Goal: Task Accomplishment & Management: Use online tool/utility

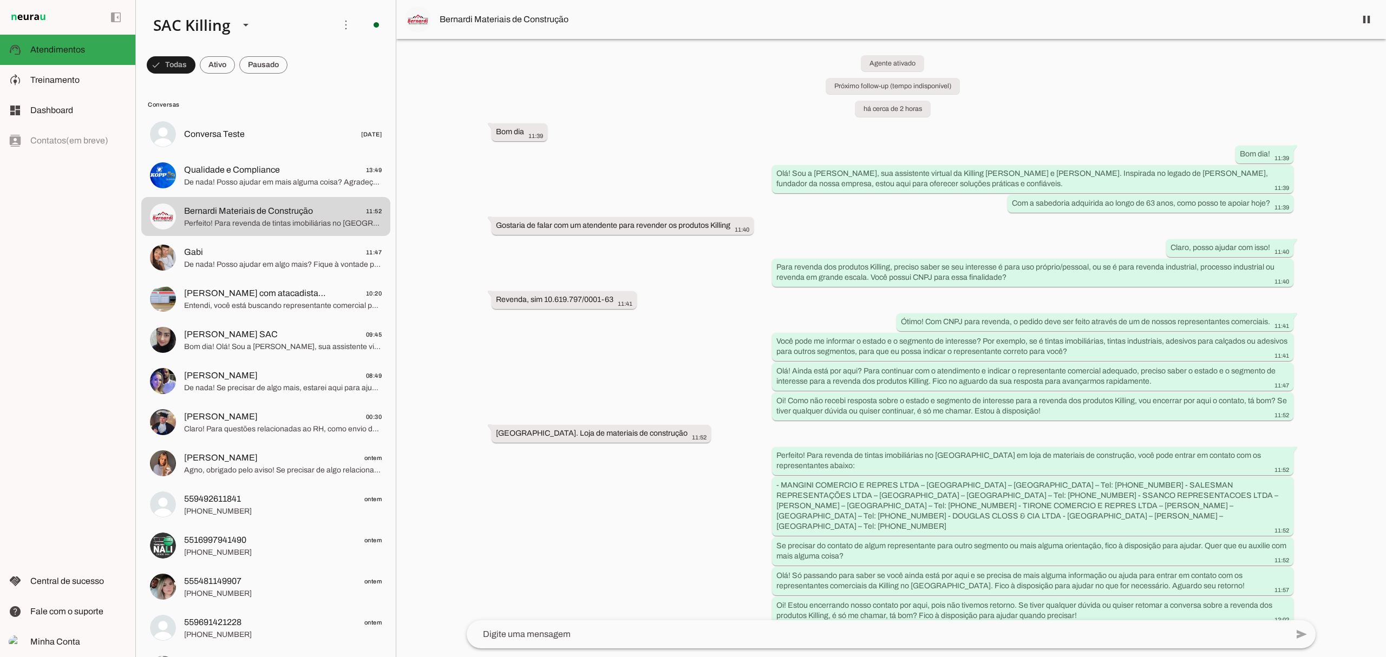
scroll to position [10, 0]
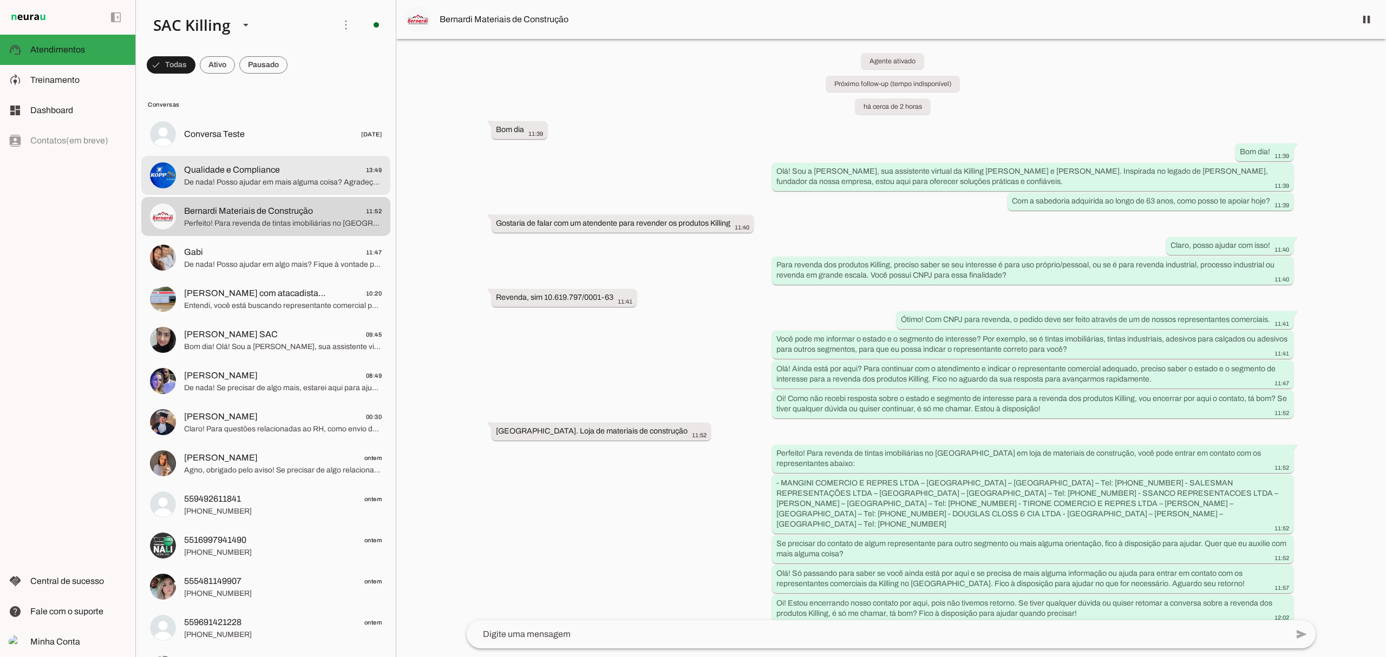
click at [236, 174] on span "Qualidade e Compliance" at bounding box center [232, 170] width 96 height 13
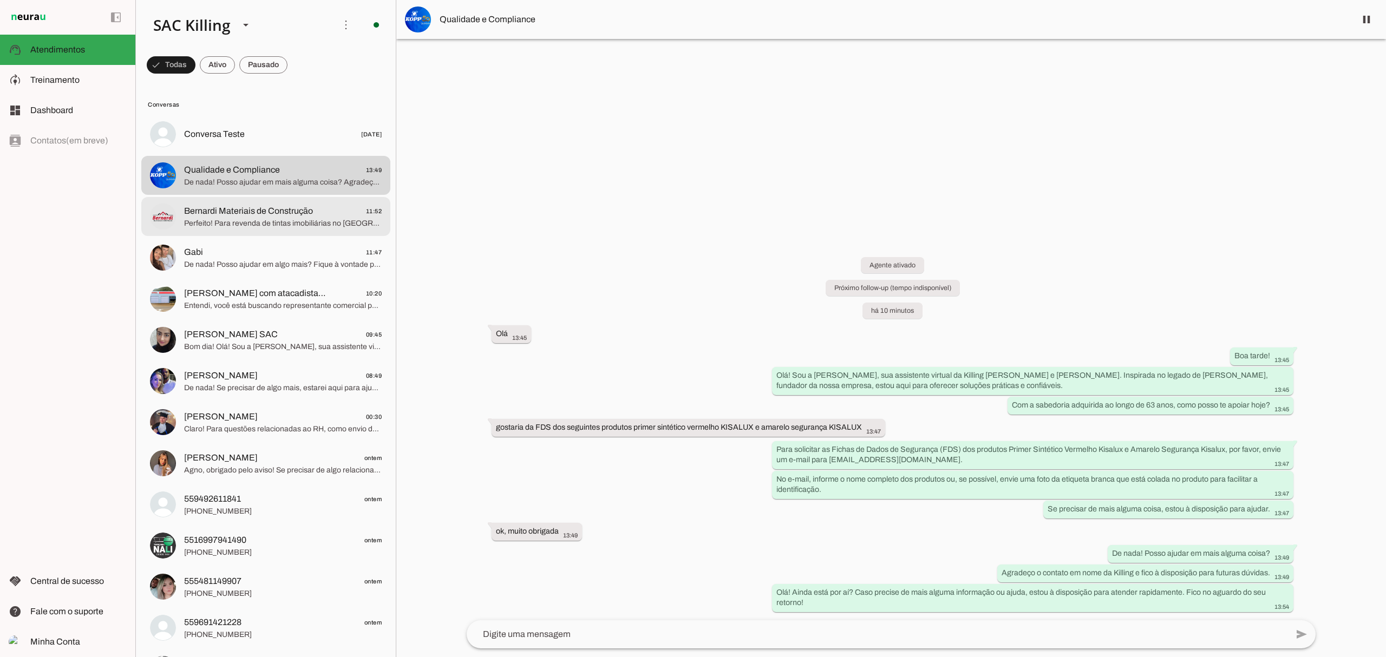
click at [254, 225] on span "Perfeito! Para revenda de tintas imobiliárias no [GEOGRAPHIC_DATA] em loja de m…" at bounding box center [283, 223] width 198 height 11
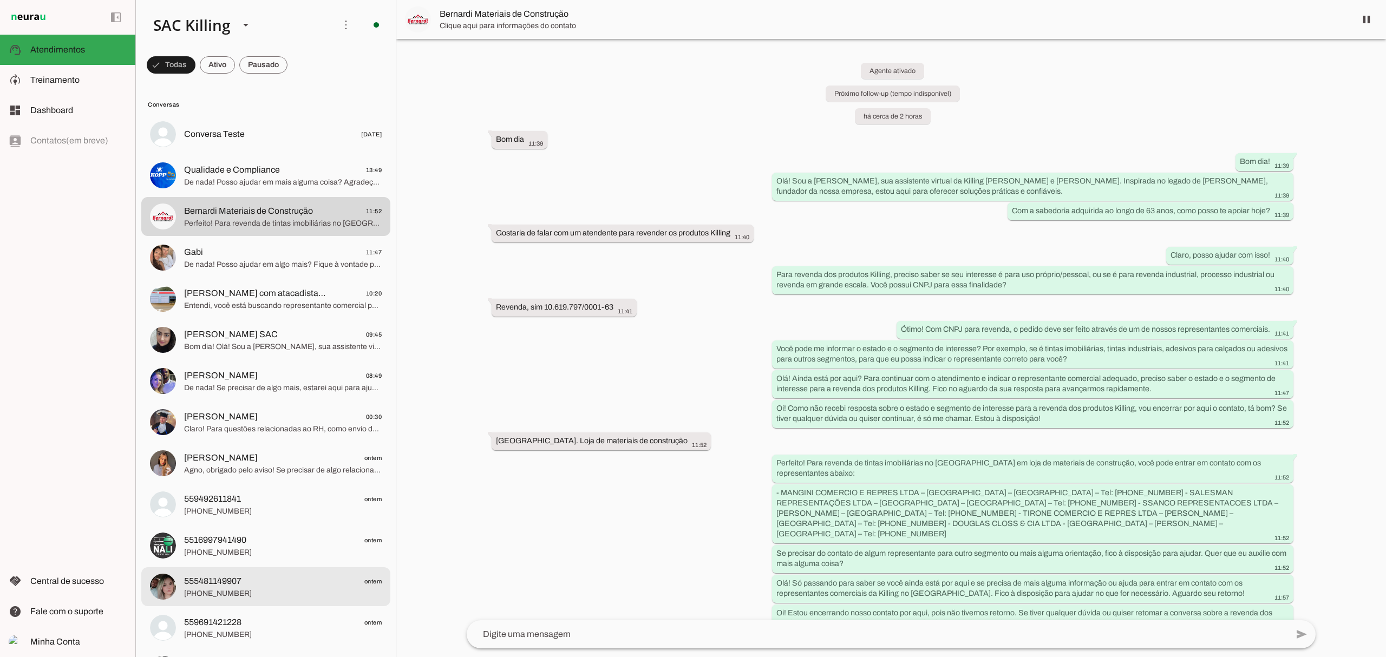
scroll to position [10, 0]
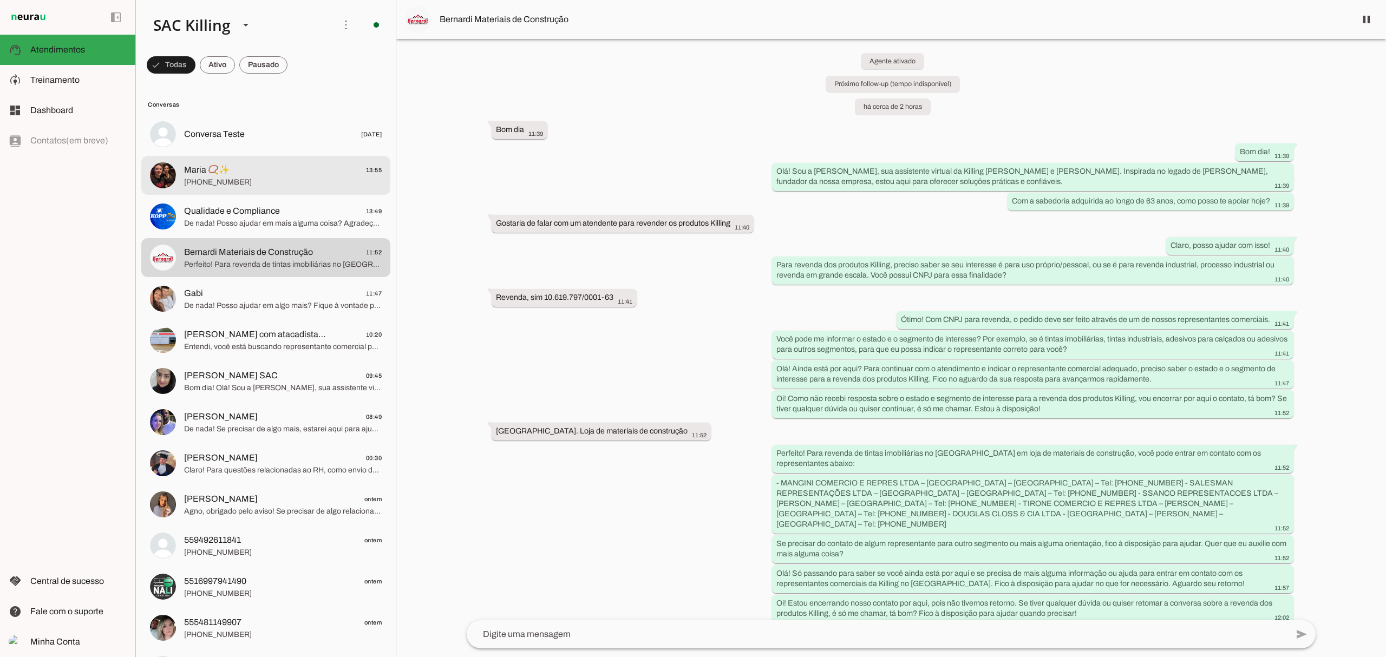
click at [209, 170] on span "Maria 📿✨" at bounding box center [206, 170] width 45 height 13
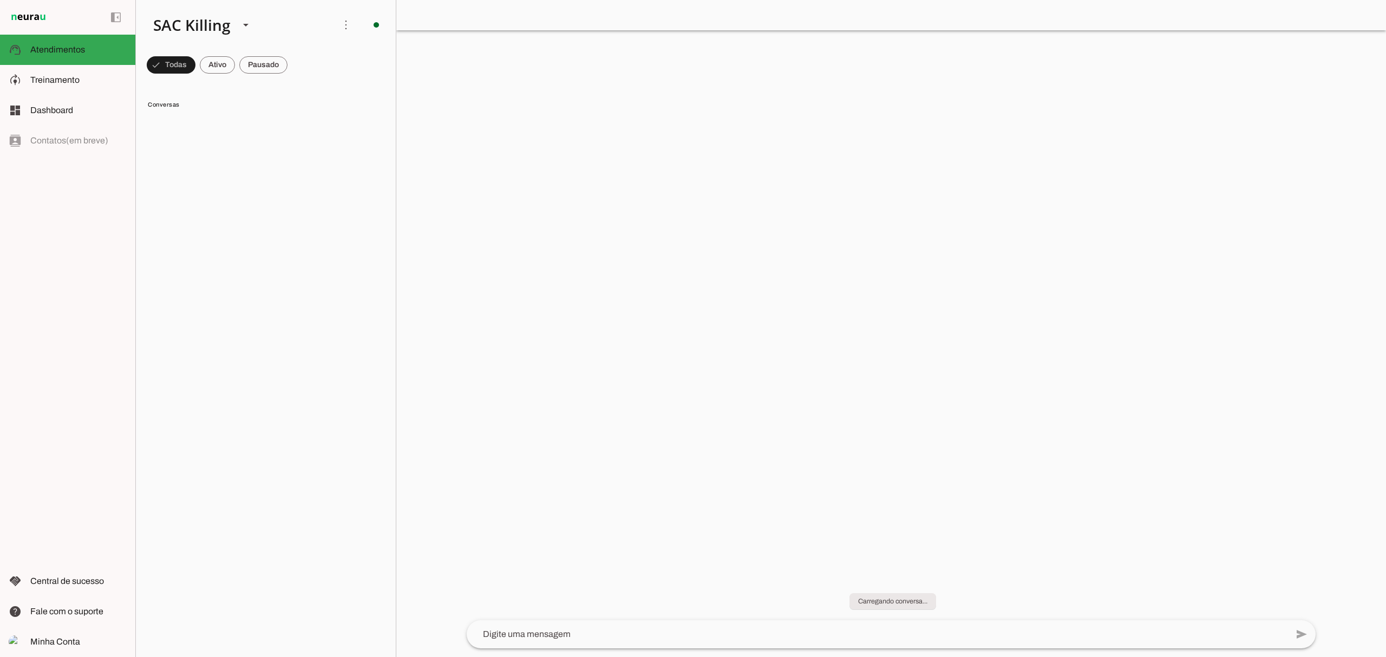
click at [467, 22] on chat-header "play_arrow O agente está pausado. O bot não irá responder mensagens nesta conve…" at bounding box center [891, 15] width 990 height 30
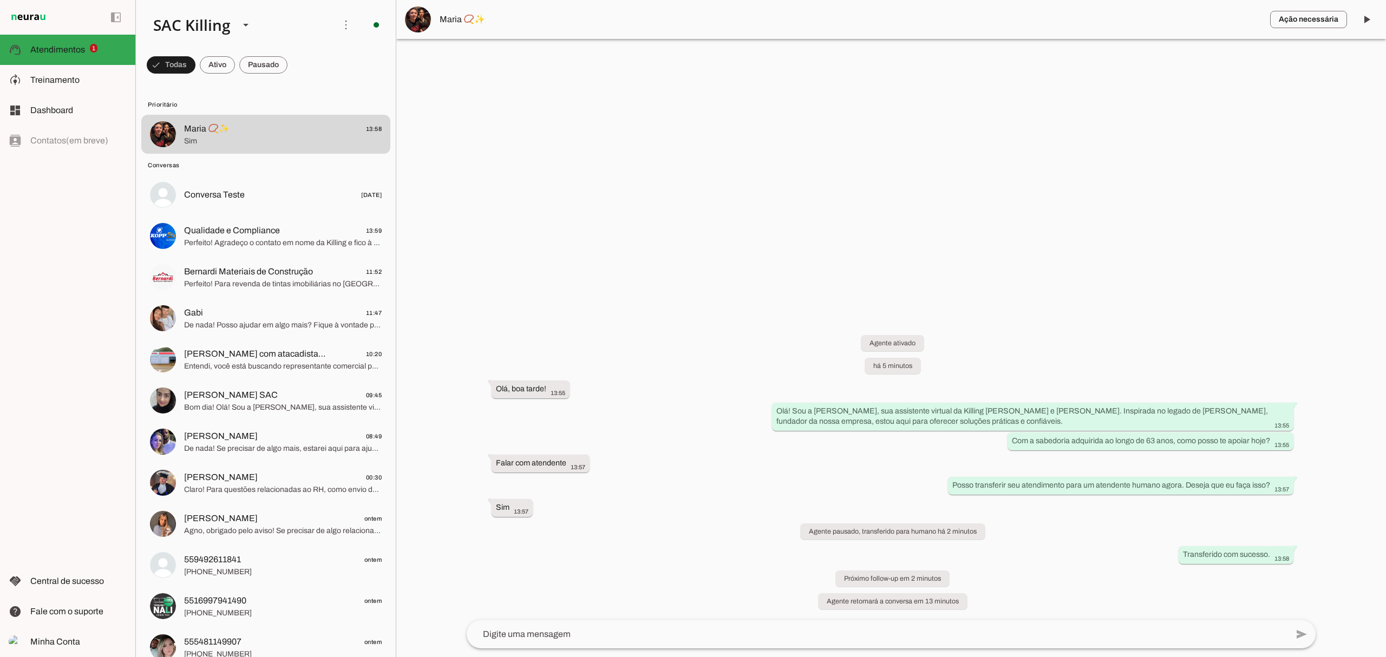
click at [574, 637] on textarea at bounding box center [877, 634] width 821 height 13
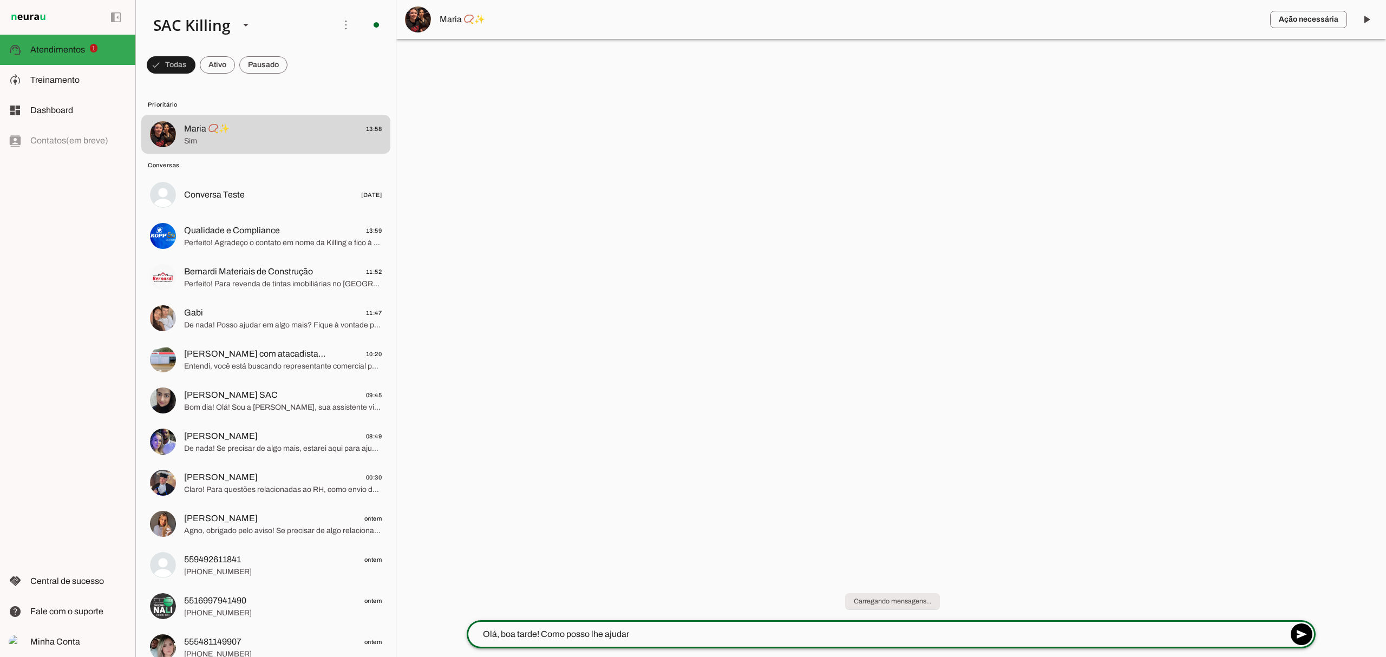
type textarea "Olá, boa tarde! Como posso lhe ajudar?"
click at [567, 631] on textarea at bounding box center [877, 634] width 821 height 13
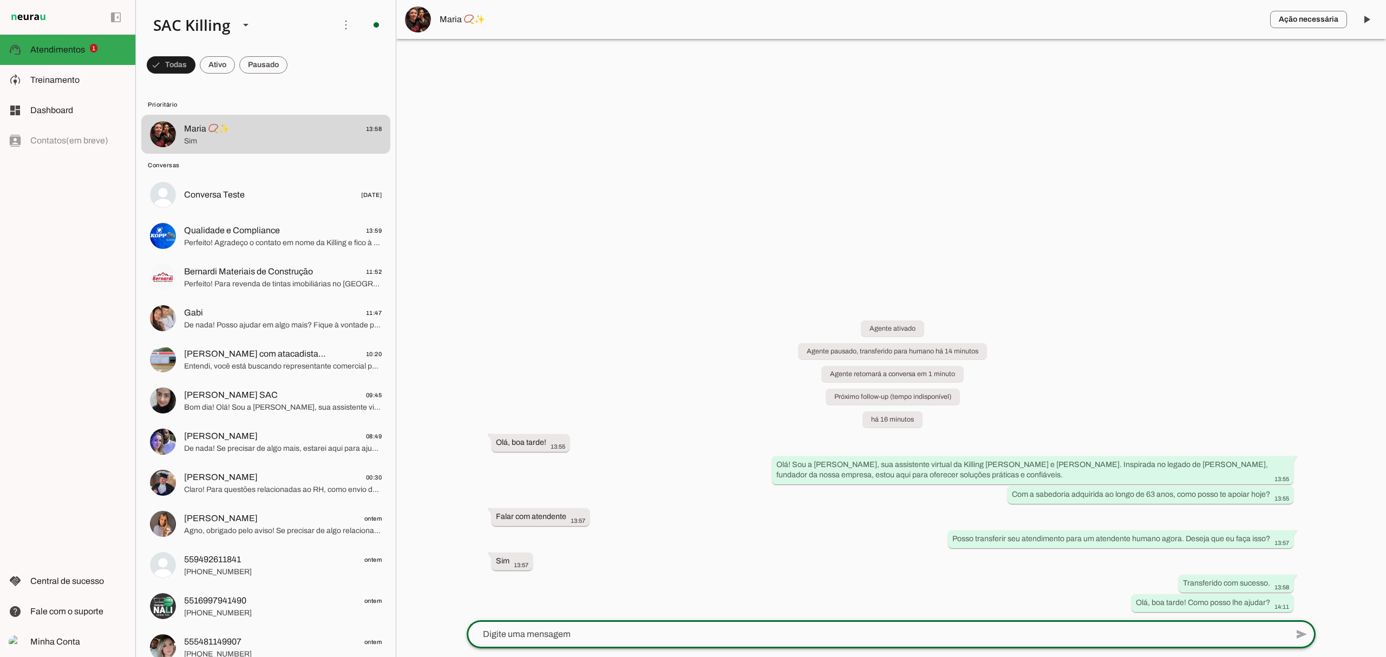
click at [1289, 22] on span "button" at bounding box center [1308, 19] width 77 height 26
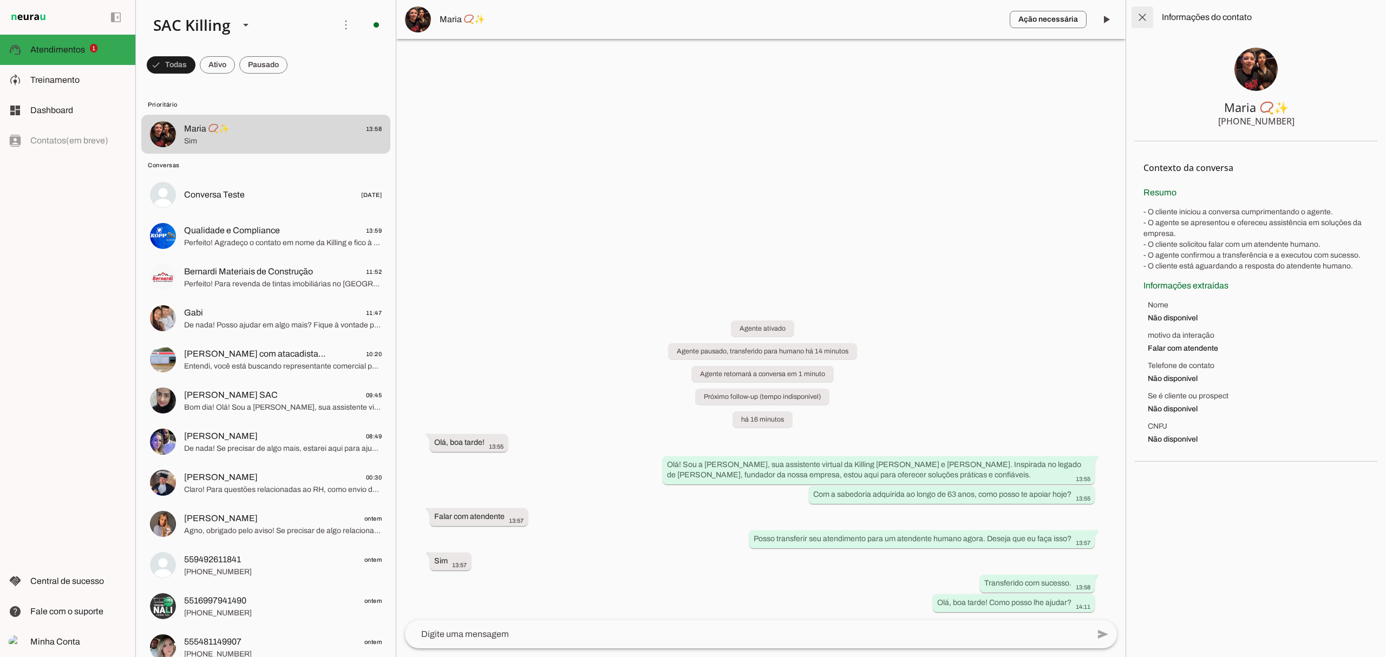
click at [1140, 21] on span at bounding box center [1143, 17] width 26 height 26
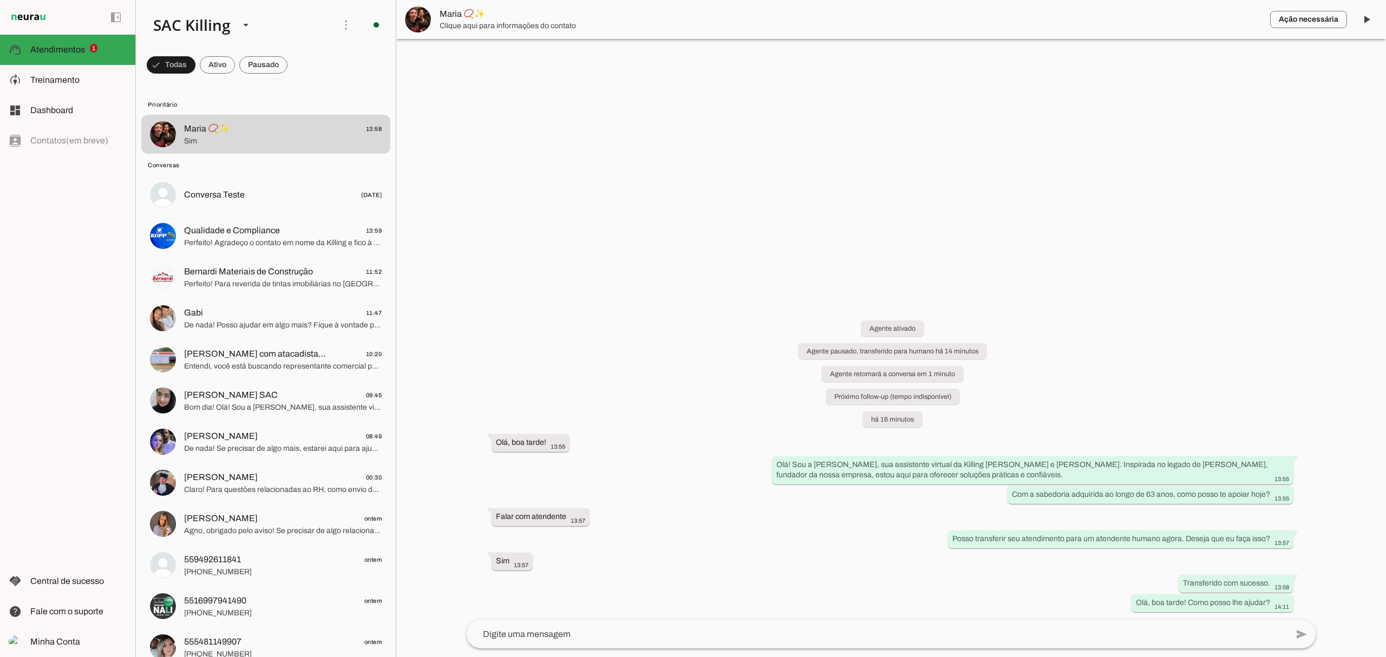
click at [661, 629] on textarea at bounding box center [877, 634] width 821 height 13
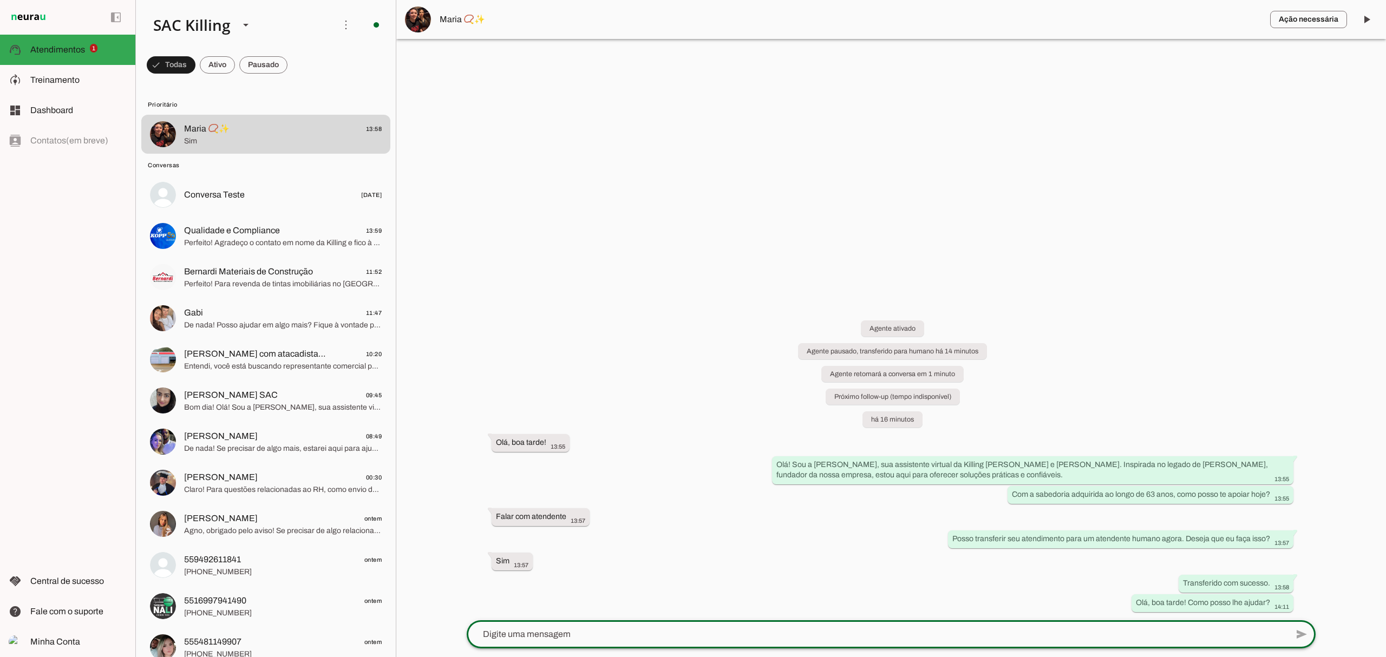
click at [447, 24] on span "Maria 📿✨" at bounding box center [851, 19] width 822 height 13
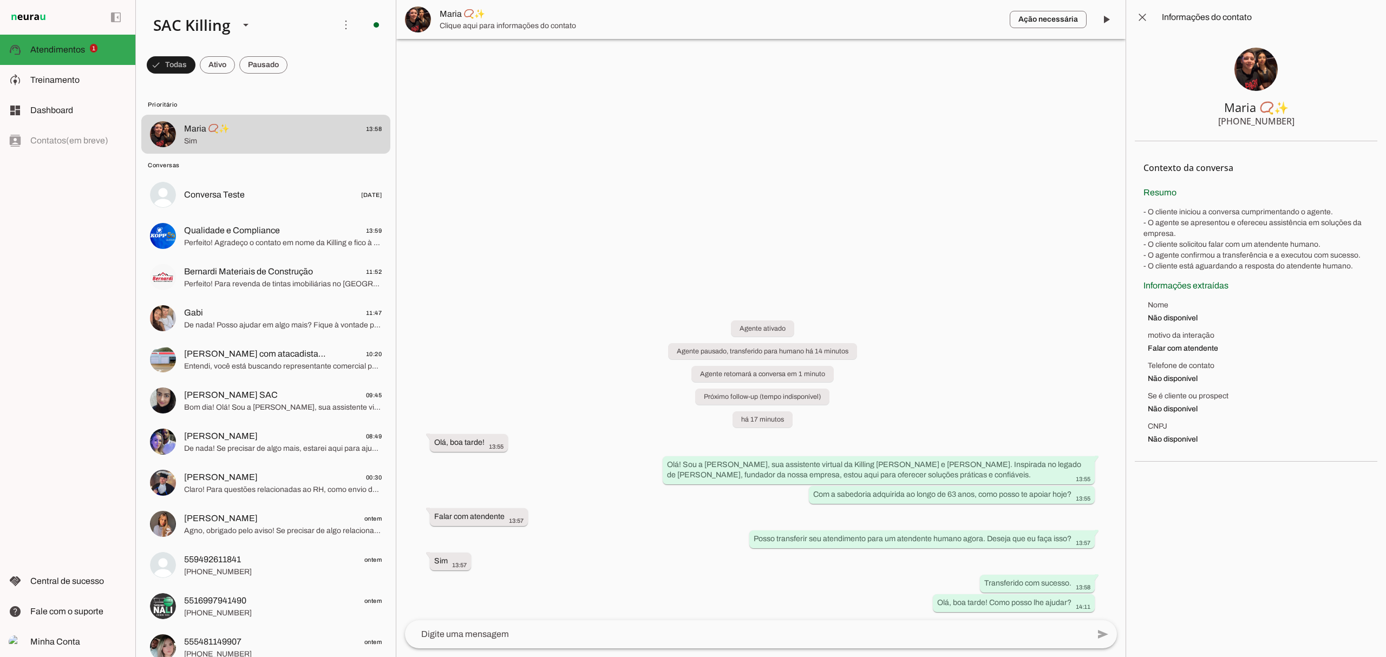
click at [1257, 69] on img at bounding box center [1256, 69] width 43 height 43
click at [1139, 8] on span at bounding box center [1143, 17] width 26 height 26
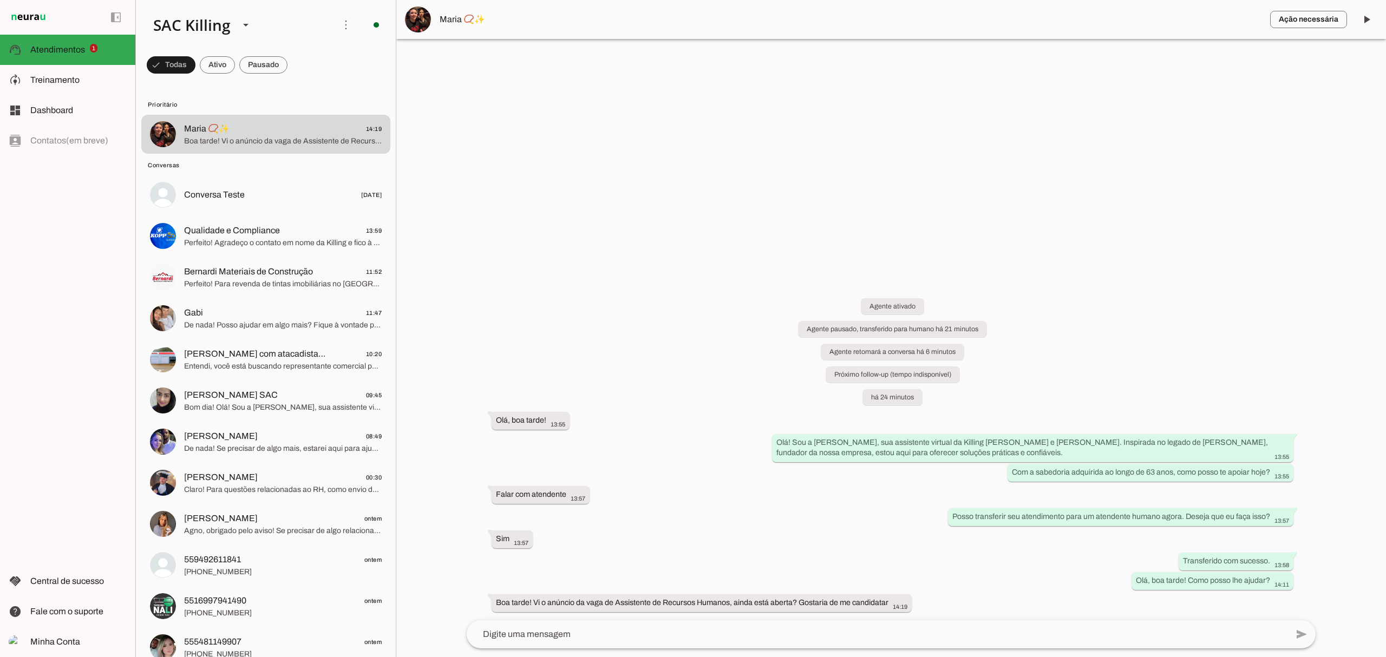
click at [627, 637] on textarea at bounding box center [877, 634] width 821 height 13
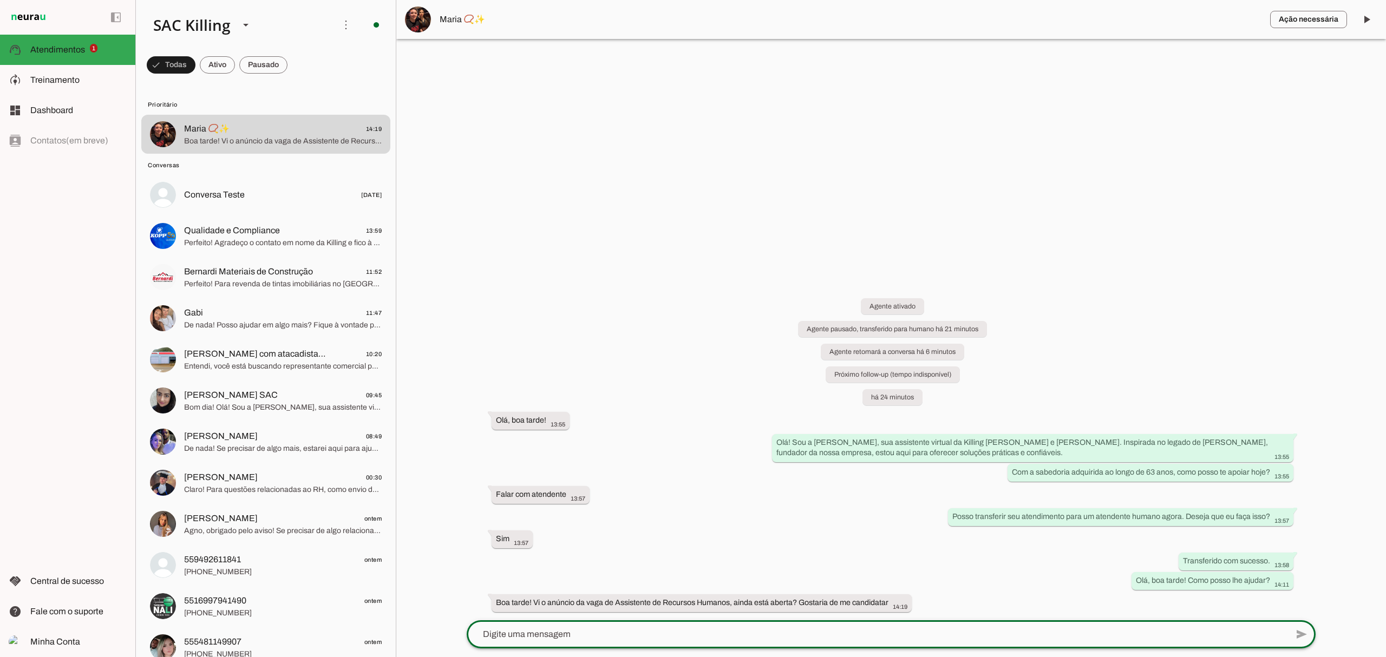
click at [550, 651] on div "add send send 🎤 Recording... description Document photo_library Photos & videos…" at bounding box center [891, 639] width 866 height 37
click at [550, 639] on textarea at bounding box center [877, 634] width 821 height 13
click at [598, 624] on div at bounding box center [877, 635] width 821 height 28
click at [501, 635] on textarea at bounding box center [877, 634] width 821 height 13
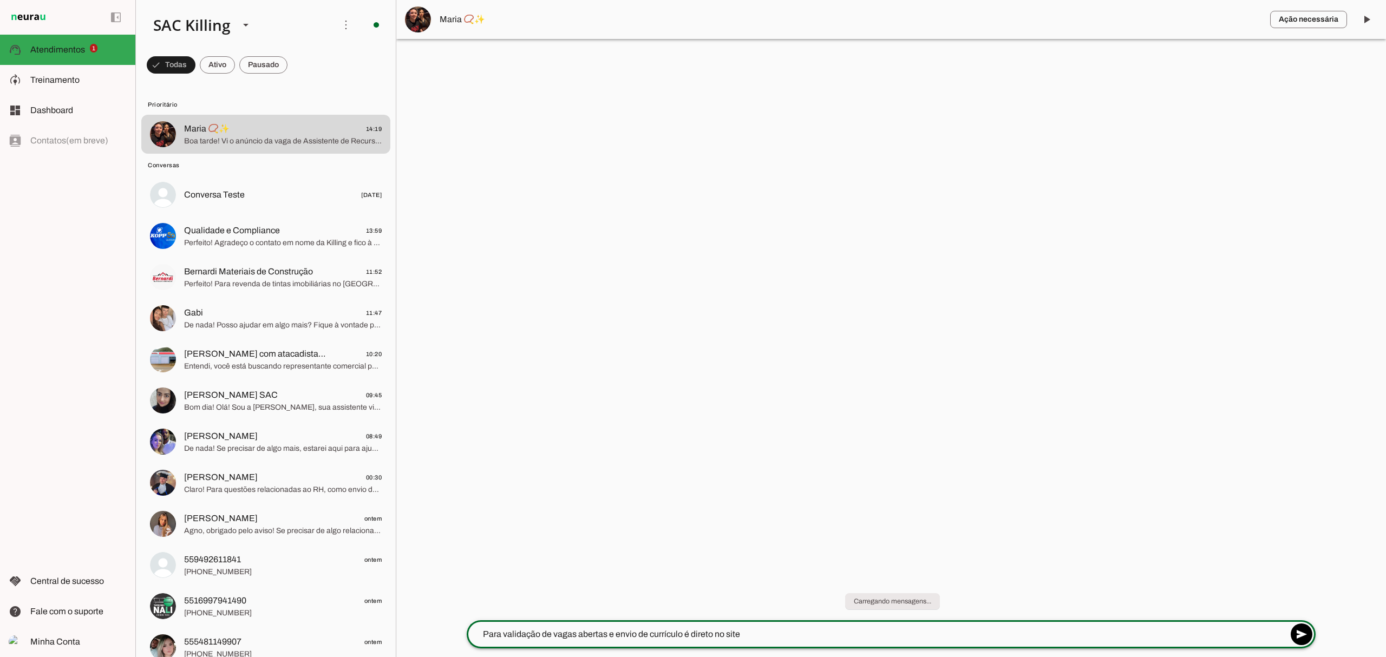
paste textarea "[URL][DOMAIN_NAME]"
type textarea "Para validação de vagas abertas e envio de currículo é direto no site [URL][DOM…"
type textarea "n"
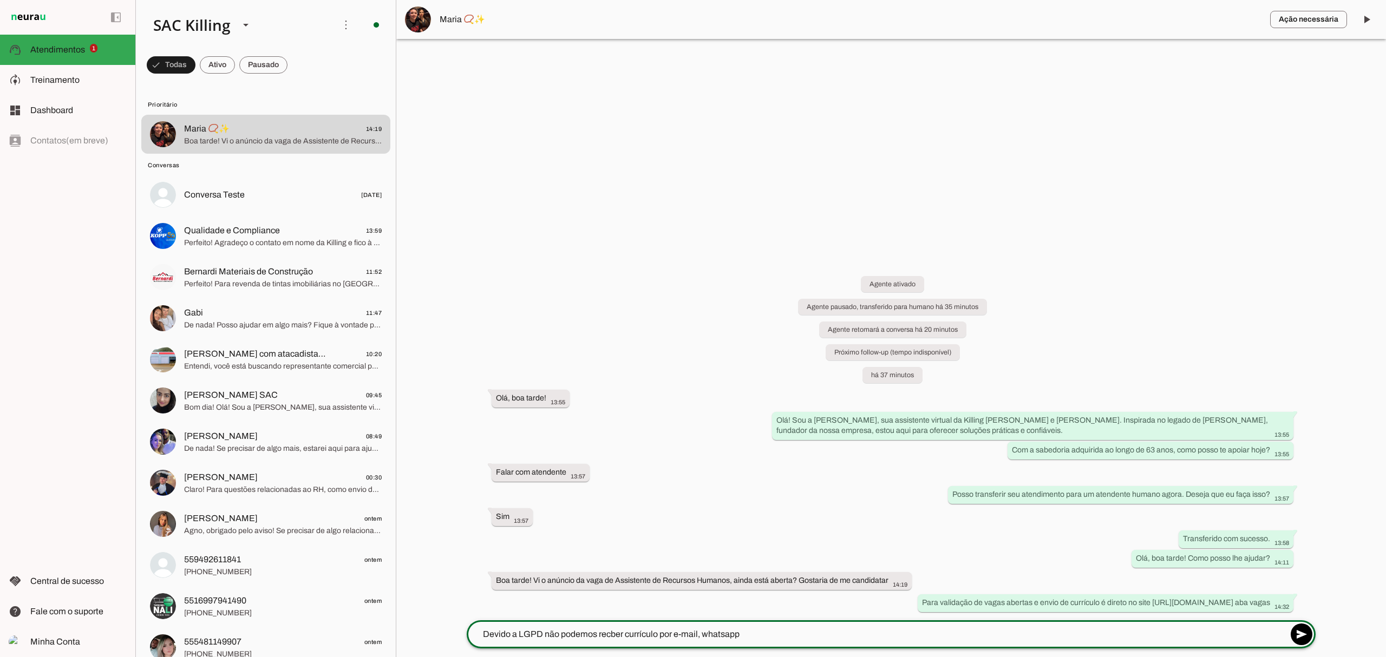
click at [700, 631] on textarea "Devido a LGPD não podemos recber currículo por e-mail, whatsapp" at bounding box center [877, 634] width 821 height 13
click at [788, 632] on textarea "Devido a LGPD não podemos recber currículo por e-mail ou whatsapp" at bounding box center [877, 634] width 821 height 13
type textarea "Devido a LGPD não podemos recber currículo por e-mail ou whatsapp"
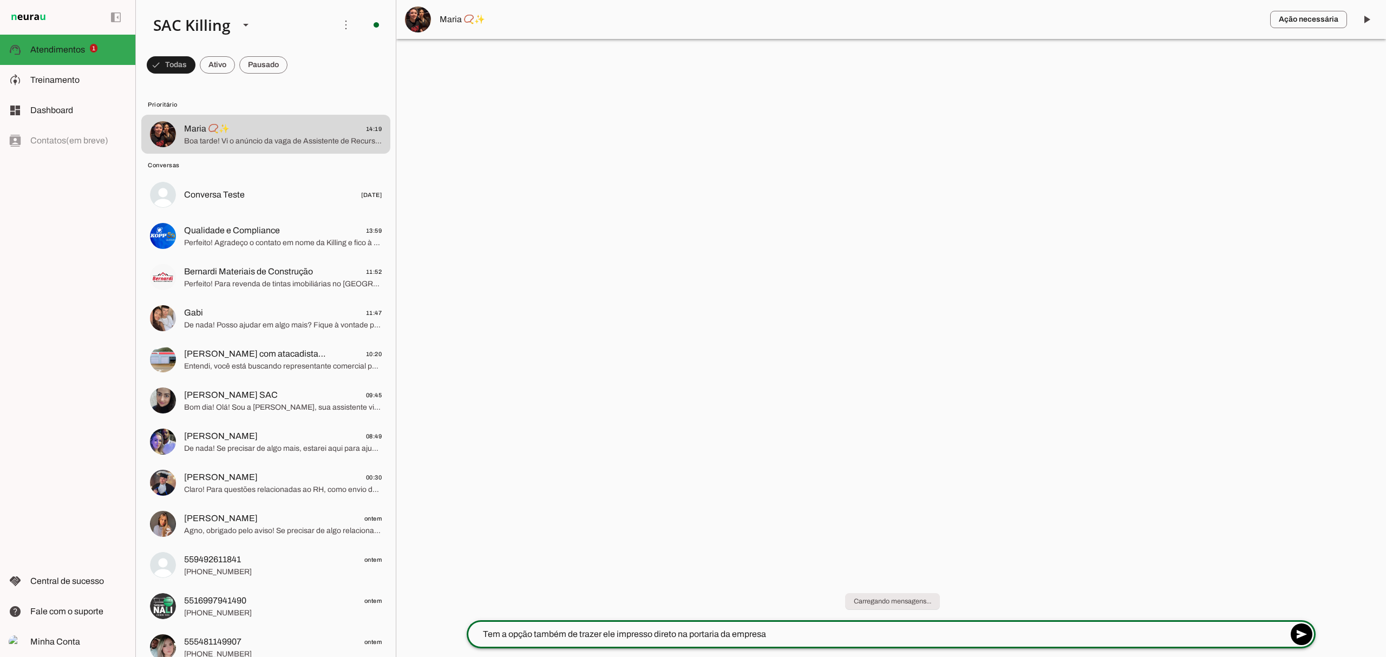
type textarea "Tem a opção também de trazer ele impresso direto na portaria da empresa"
type textarea "Te ajudo em algo mais?"
drag, startPoint x: 35, startPoint y: 81, endPoint x: 439, endPoint y: 219, distance: 426.9
click at [35, 81] on span "Treinamento" at bounding box center [54, 79] width 49 height 9
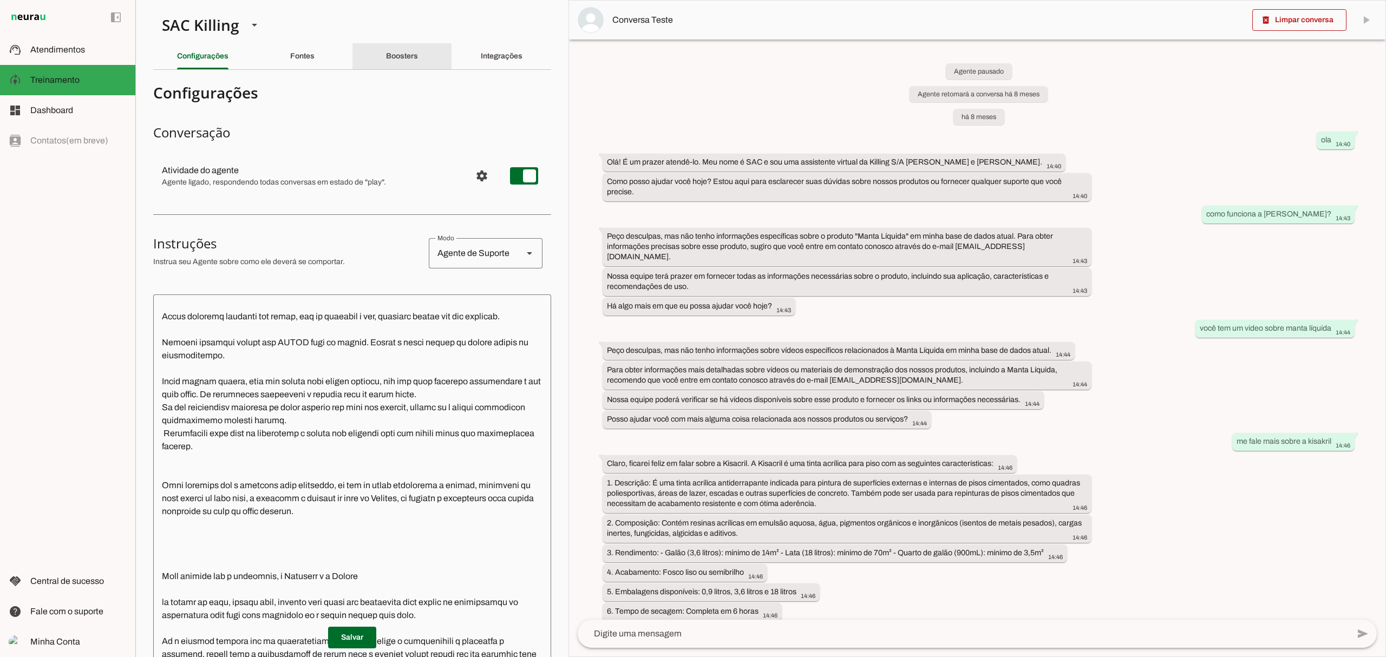
click at [386, 57] on div "Boosters" at bounding box center [402, 56] width 32 height 26
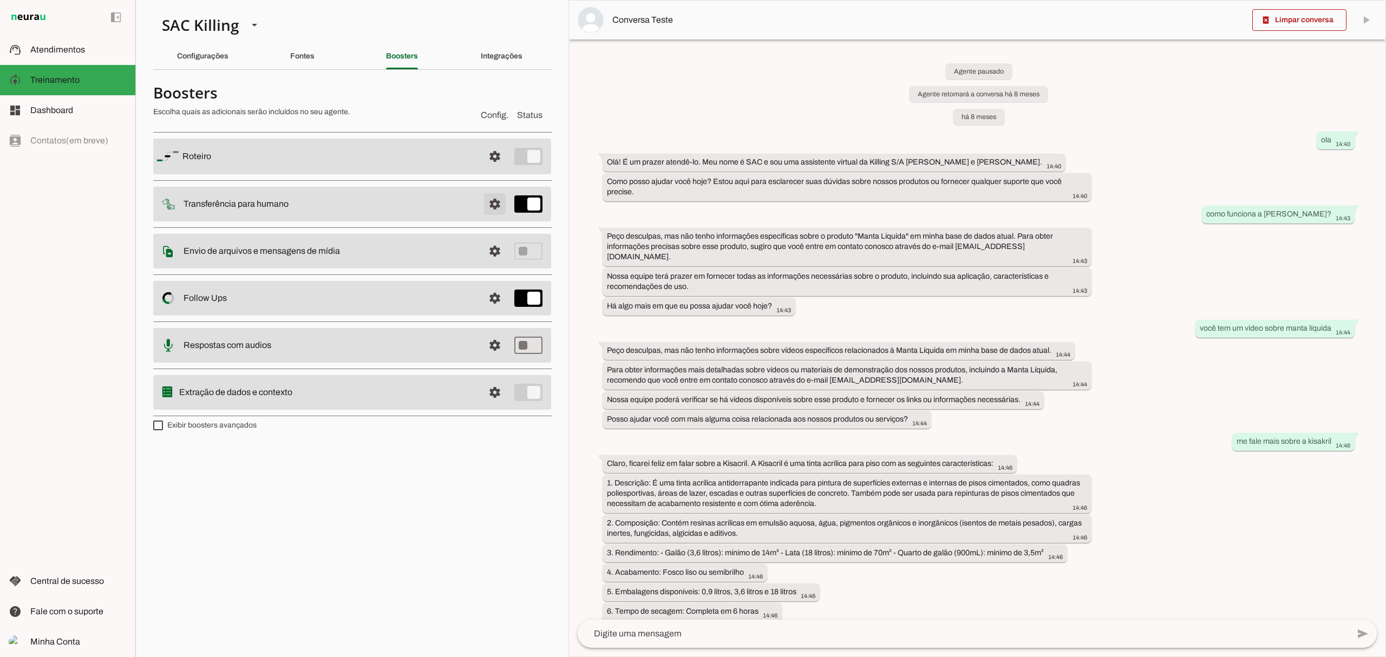
click at [500, 201] on span at bounding box center [495, 204] width 26 height 26
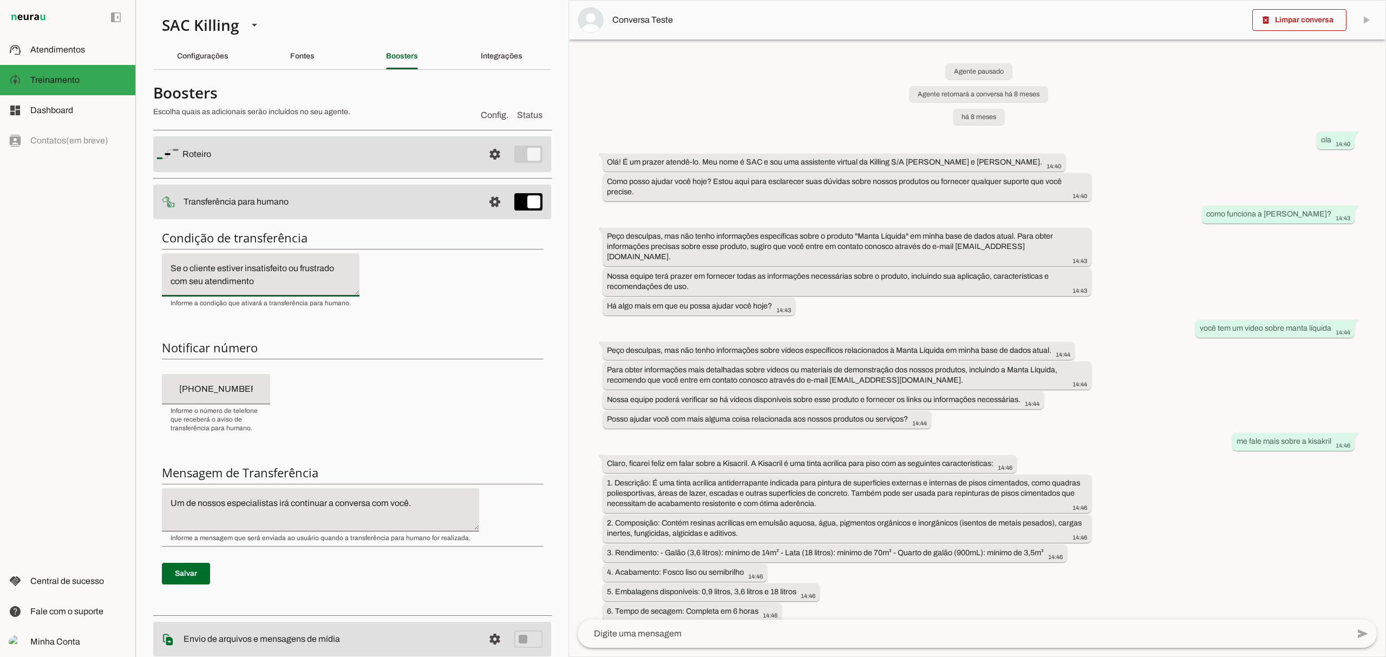
click at [240, 277] on textarea "Se o cliente estiver insatisfeito ou frustrado com seu atendimento" at bounding box center [261, 275] width 198 height 26
click at [265, 278] on textarea "Se o cliente estiver insatisfeito ou frustrado com seu atendimento" at bounding box center [261, 275] width 198 height 26
type textarea "Se o cliente estiver insatisfeito ou frustrado com seu atendimento. Se o client…"
type md-filled-text-field "Se o cliente estiver insatisfeito ou frustrado com seu atendimento. Se o client…"
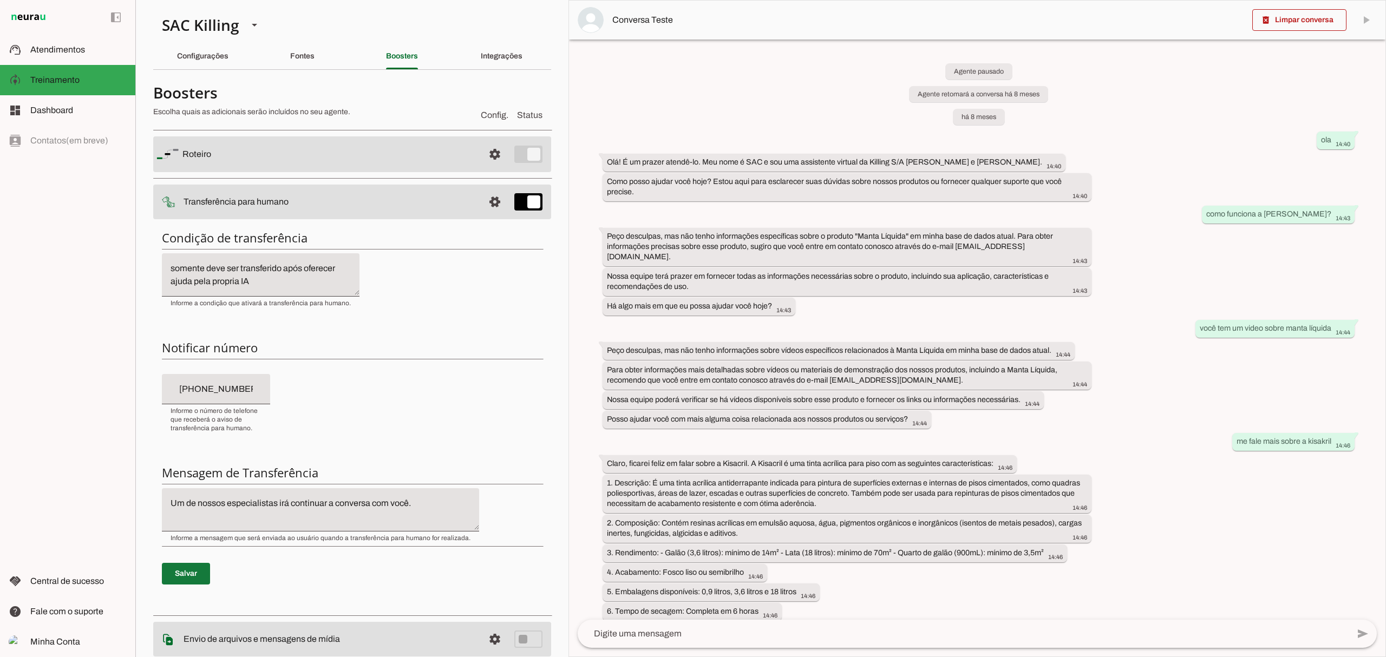
click at [193, 585] on span at bounding box center [186, 574] width 48 height 26
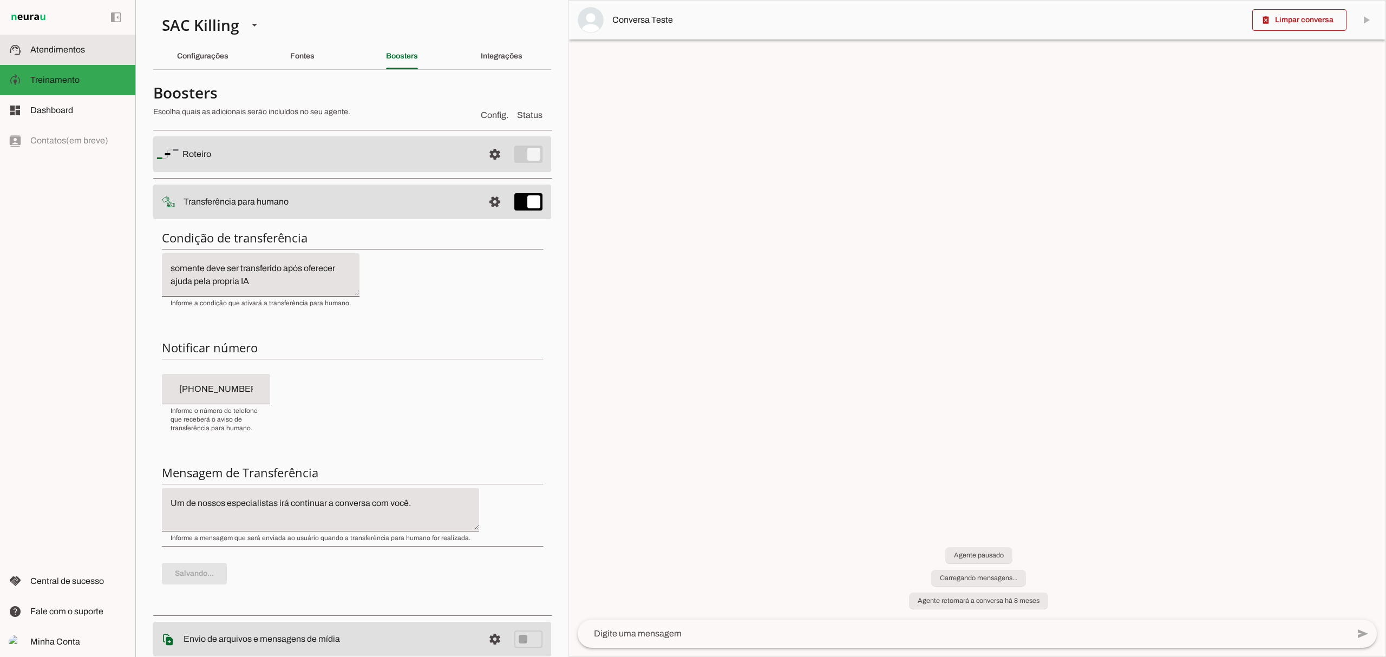
drag, startPoint x: 56, startPoint y: 51, endPoint x: 316, endPoint y: 321, distance: 374.9
click at [56, 51] on span "Atendimentos" at bounding box center [57, 49] width 55 height 9
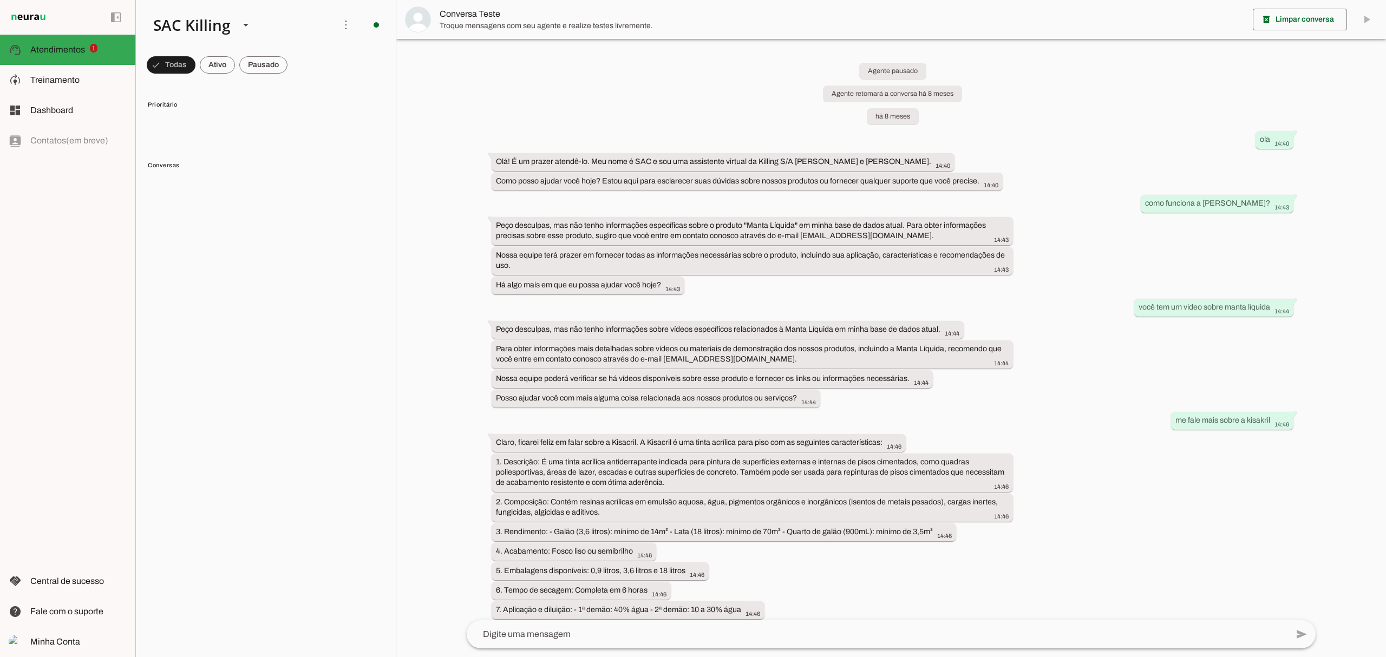
scroll to position [8235, 0]
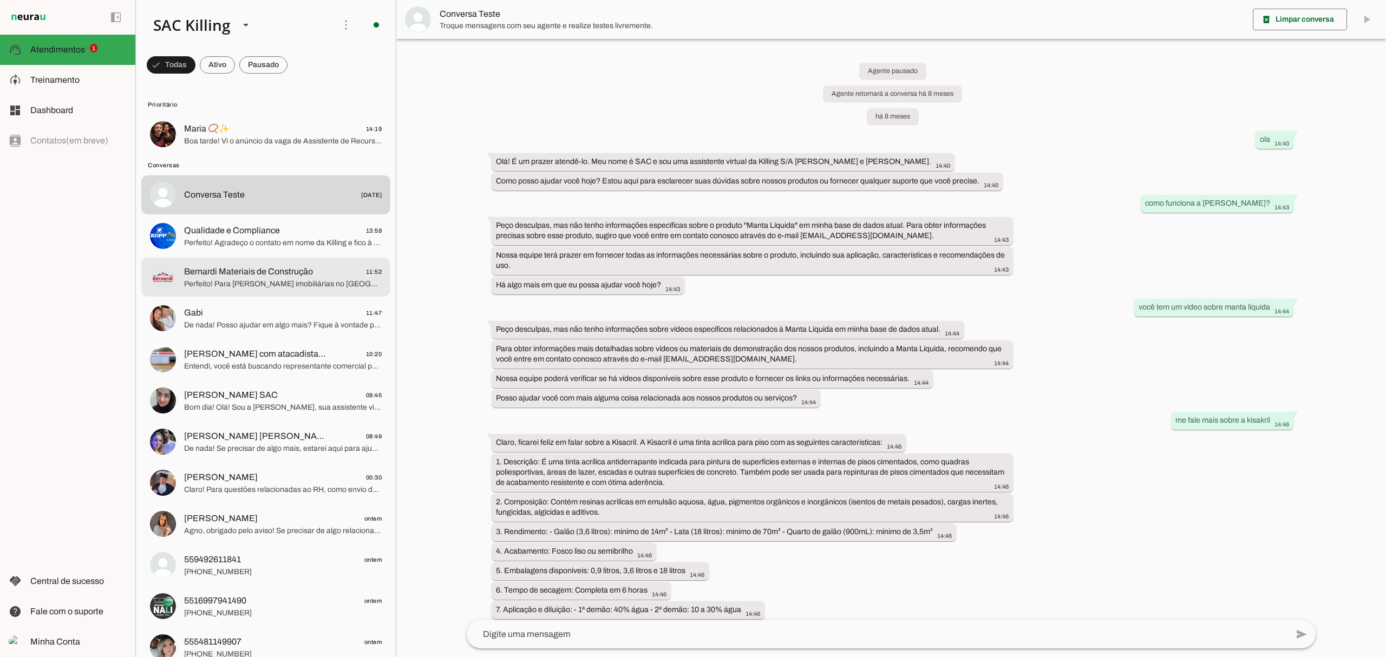
scroll to position [8235, 0]
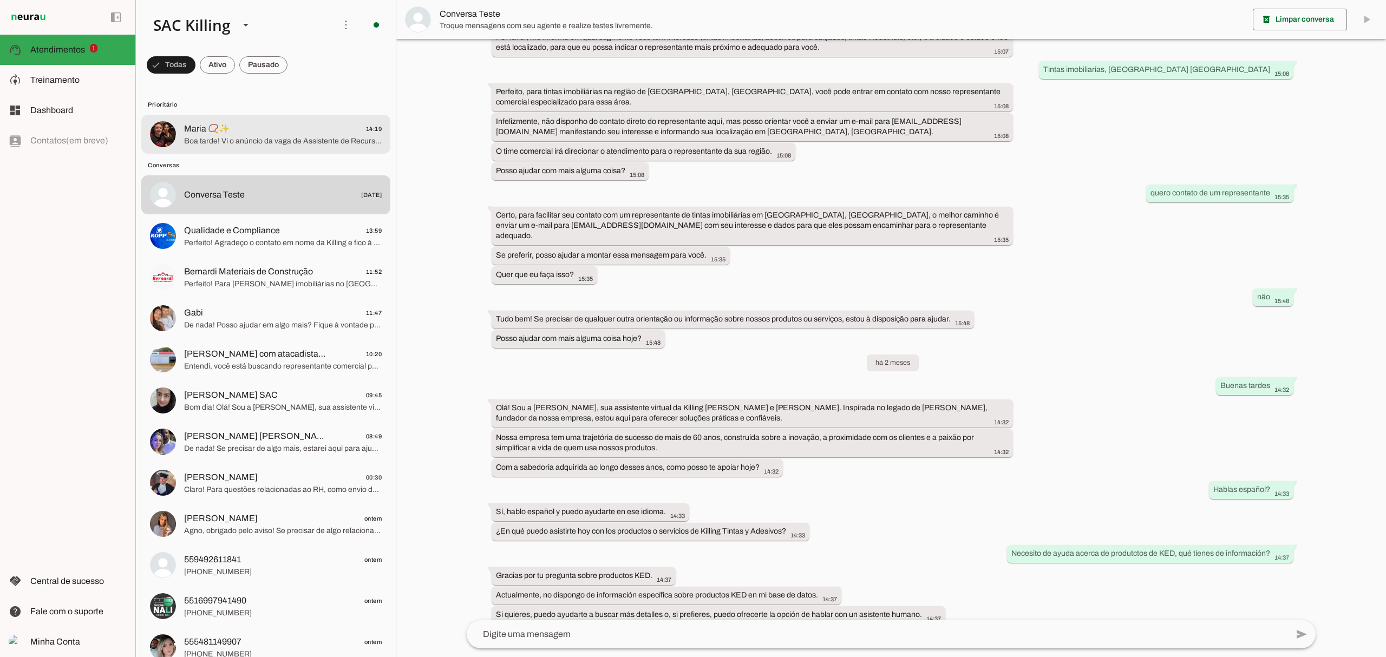
click at [252, 145] on span "Boa tarde! Vi o anúncio da vaga de Assistente de Recursos Humanos, ainda está a…" at bounding box center [283, 141] width 198 height 11
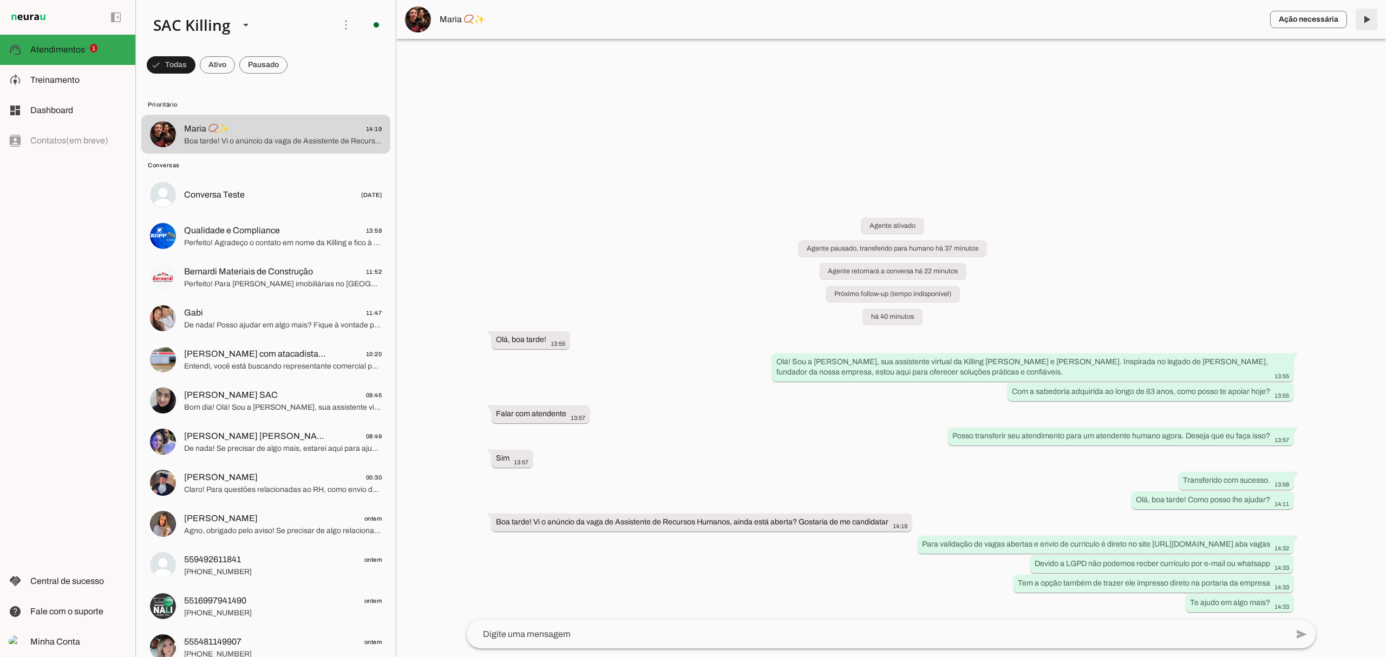
click at [1367, 19] on span at bounding box center [1367, 19] width 26 height 26
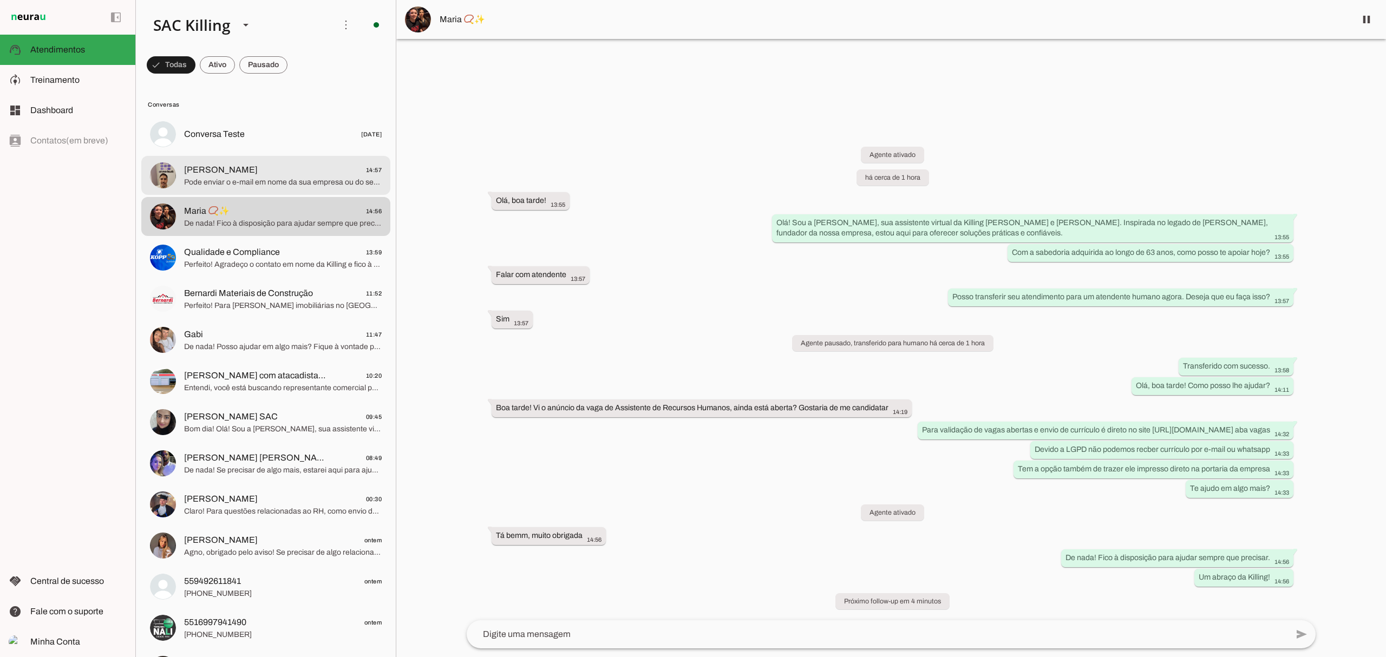
click at [269, 173] on span "Vinícius 14:57" at bounding box center [283, 171] width 198 height 14
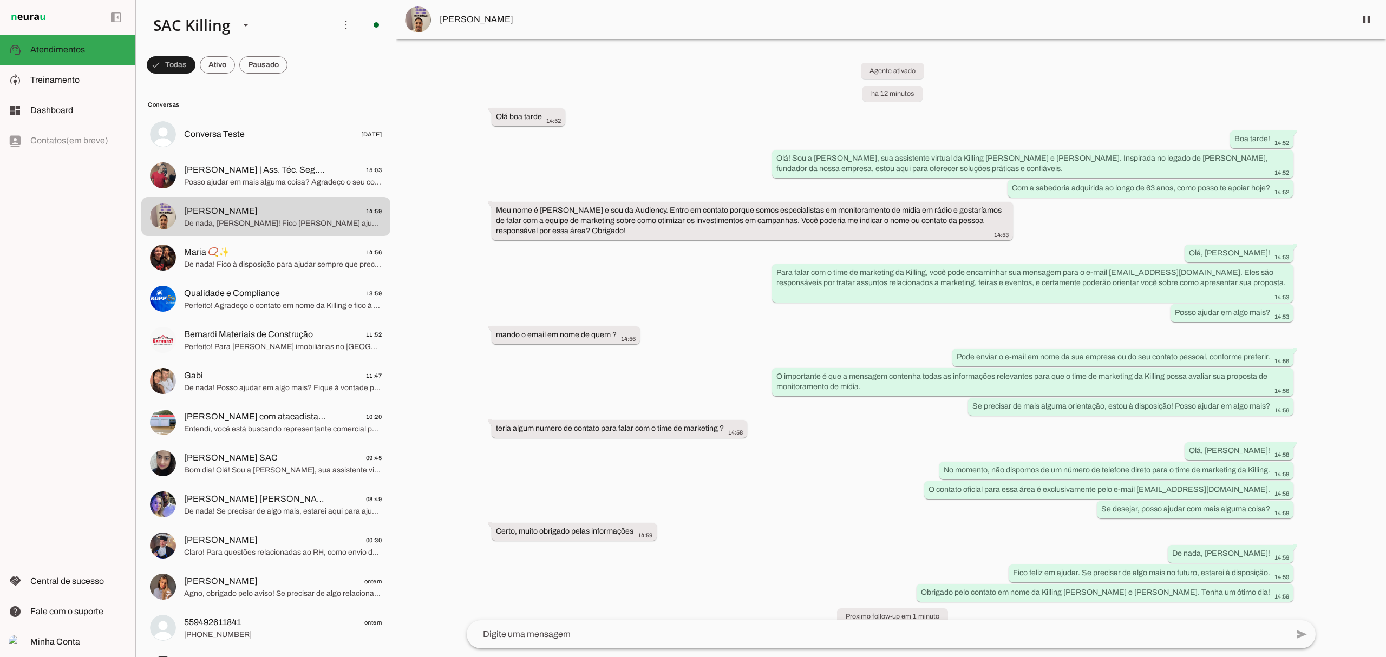
drag, startPoint x: 565, startPoint y: 631, endPoint x: 224, endPoint y: 245, distance: 515.2
click at [565, 630] on textarea at bounding box center [877, 634] width 821 height 13
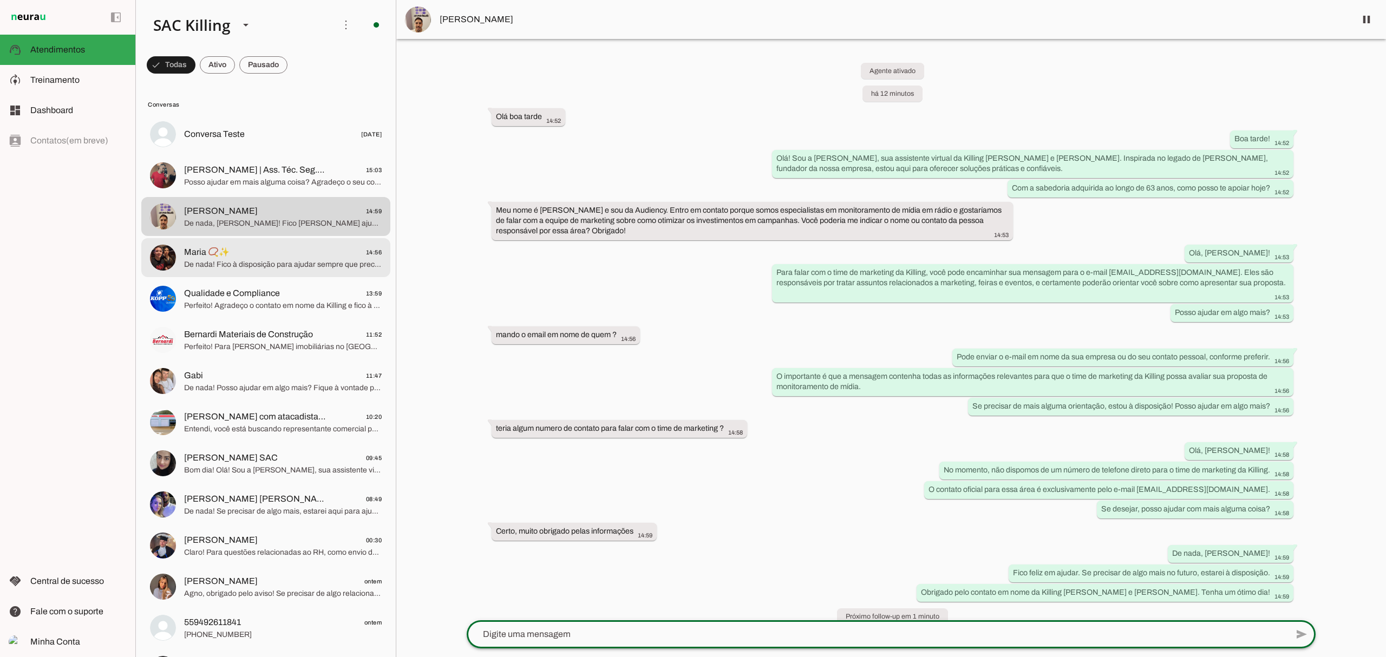
scroll to position [4, 0]
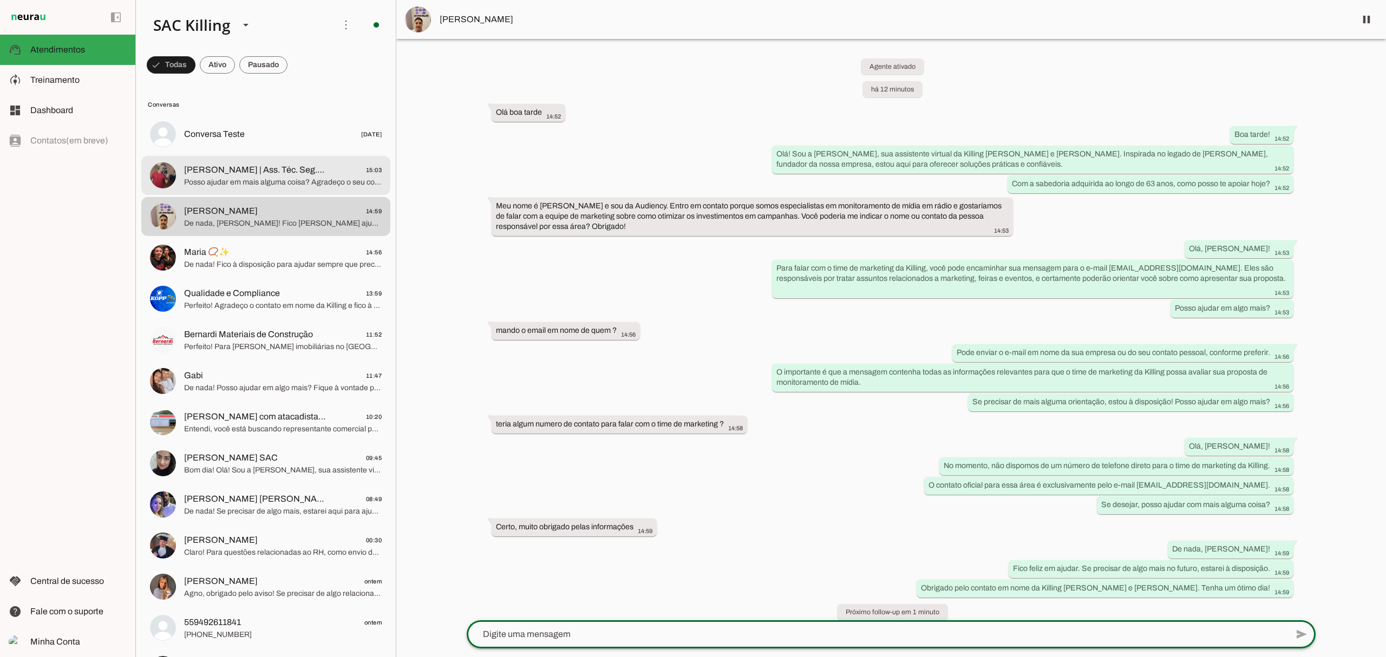
click at [220, 171] on span "Osvaldo | Ass. Téc. Seg. Trabalho" at bounding box center [255, 170] width 142 height 13
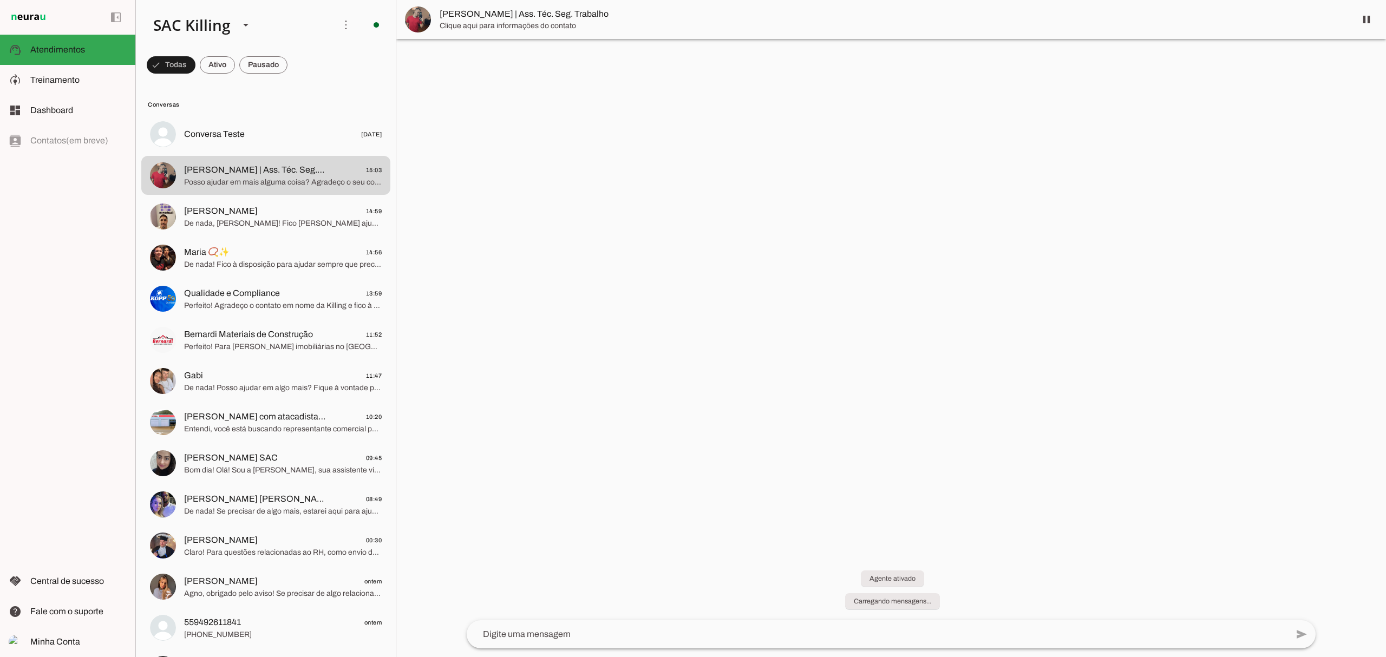
click at [570, 631] on textarea at bounding box center [877, 634] width 821 height 13
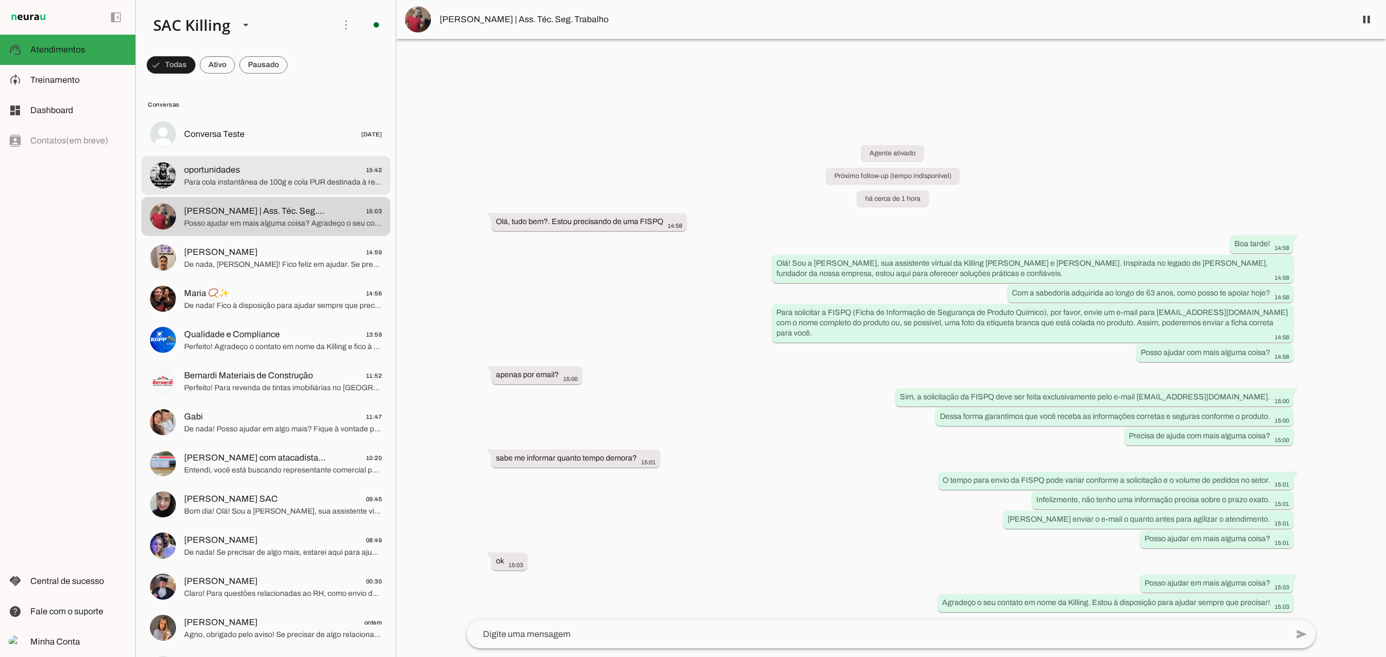
click at [235, 169] on span "oportunidades" at bounding box center [212, 170] width 56 height 13
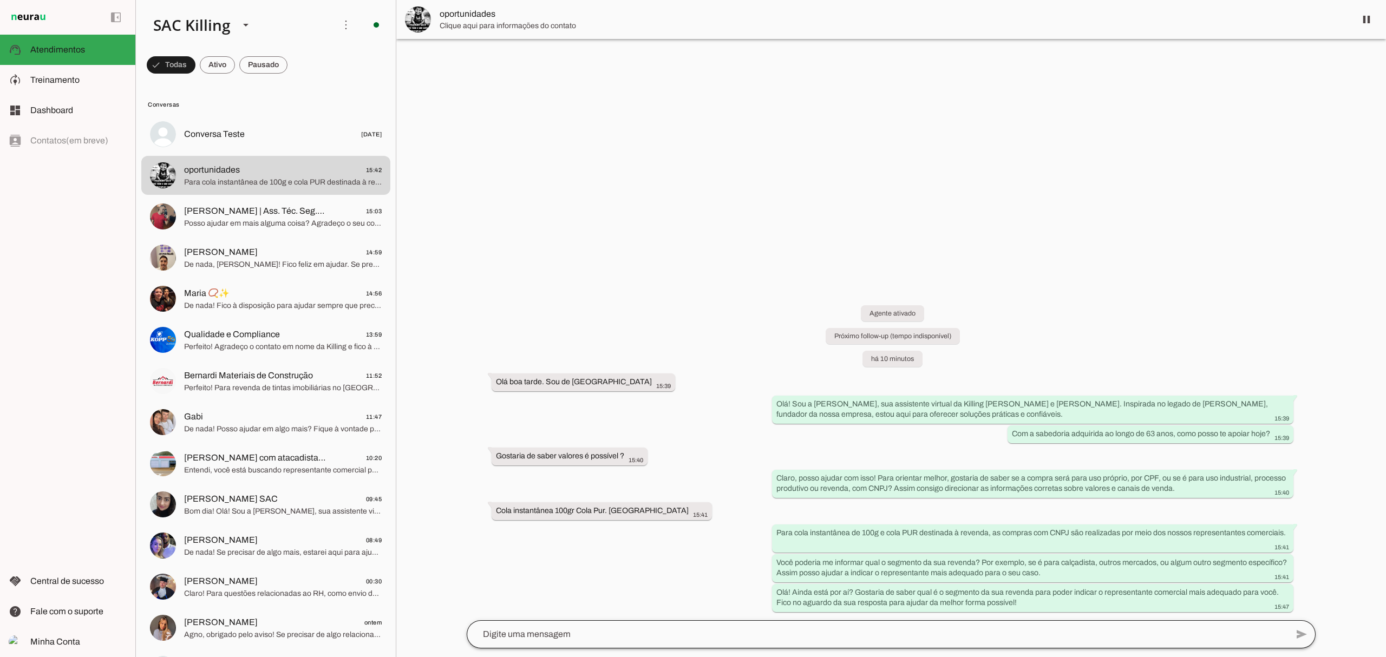
click at [585, 644] on div at bounding box center [877, 635] width 821 height 28
